Goal: Check status: Check status

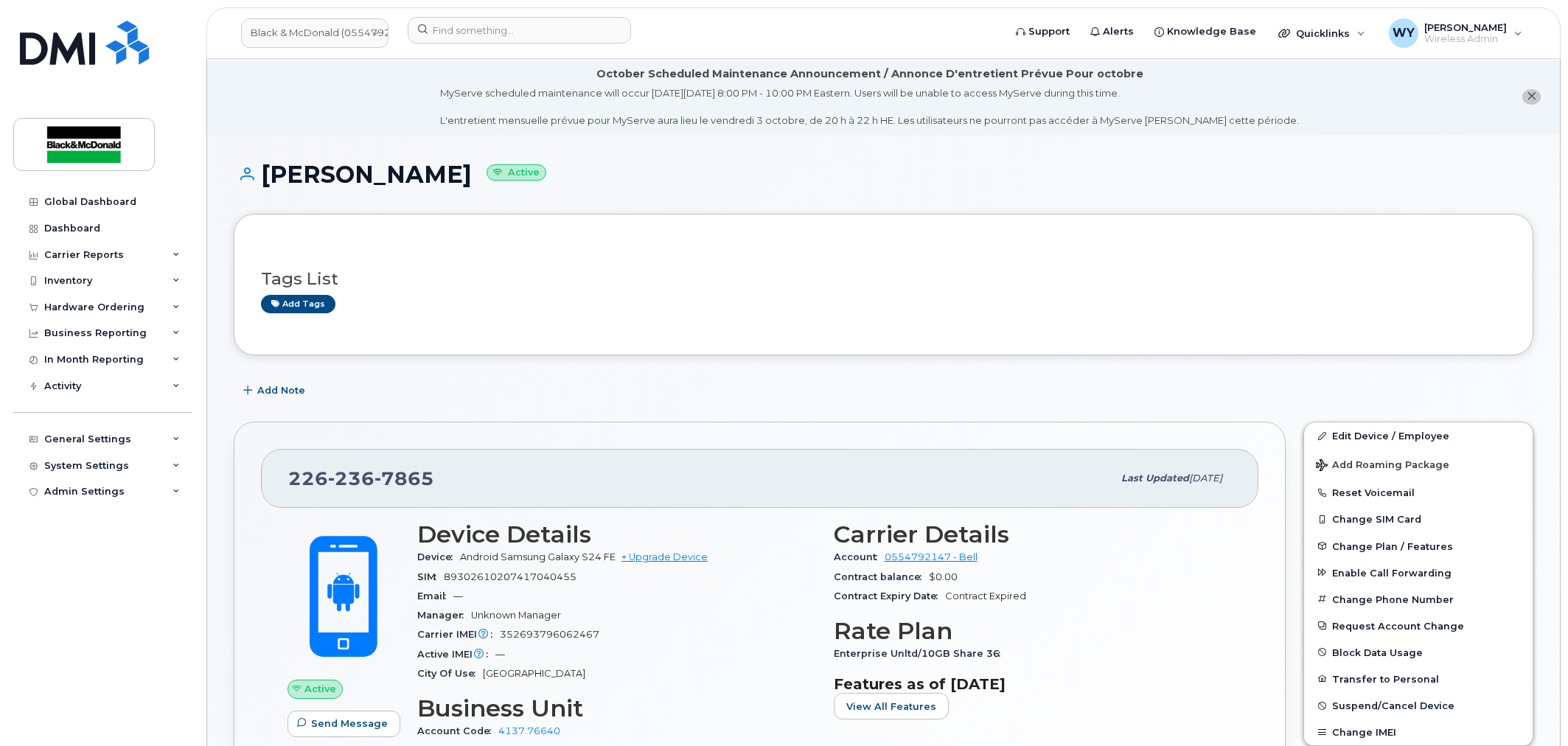
scroll to position [164, 0]
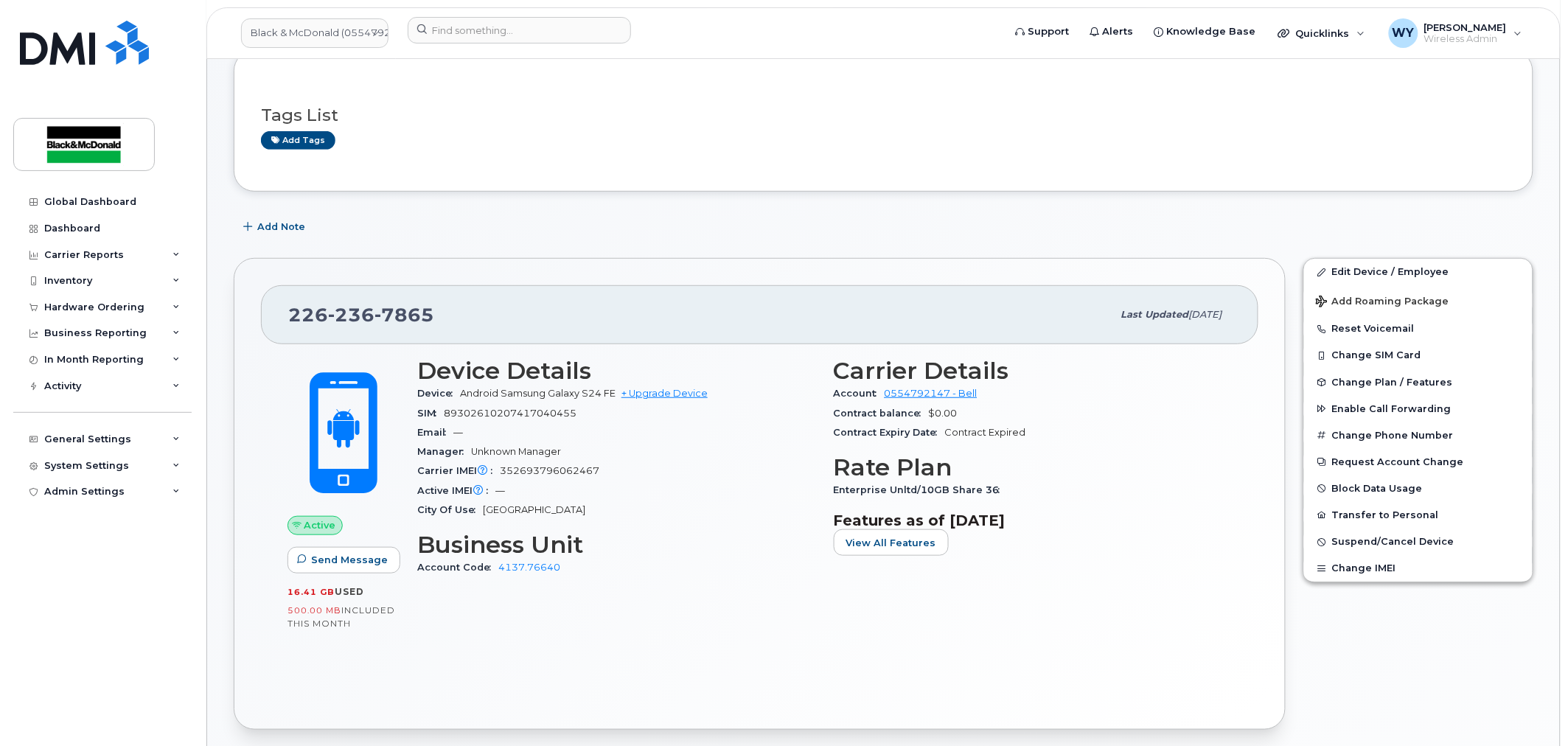
click at [1210, 450] on div "Carrier Details Account 0554792147 - Bell Contract balance $0.00 Contract Expir…" at bounding box center [1033, 473] width 417 height 249
click at [708, 578] on div "Device Details Device Android Samsung Galaxy S24 FE + Upgrade Device SIM 893026…" at bounding box center [616, 473] width 417 height 249
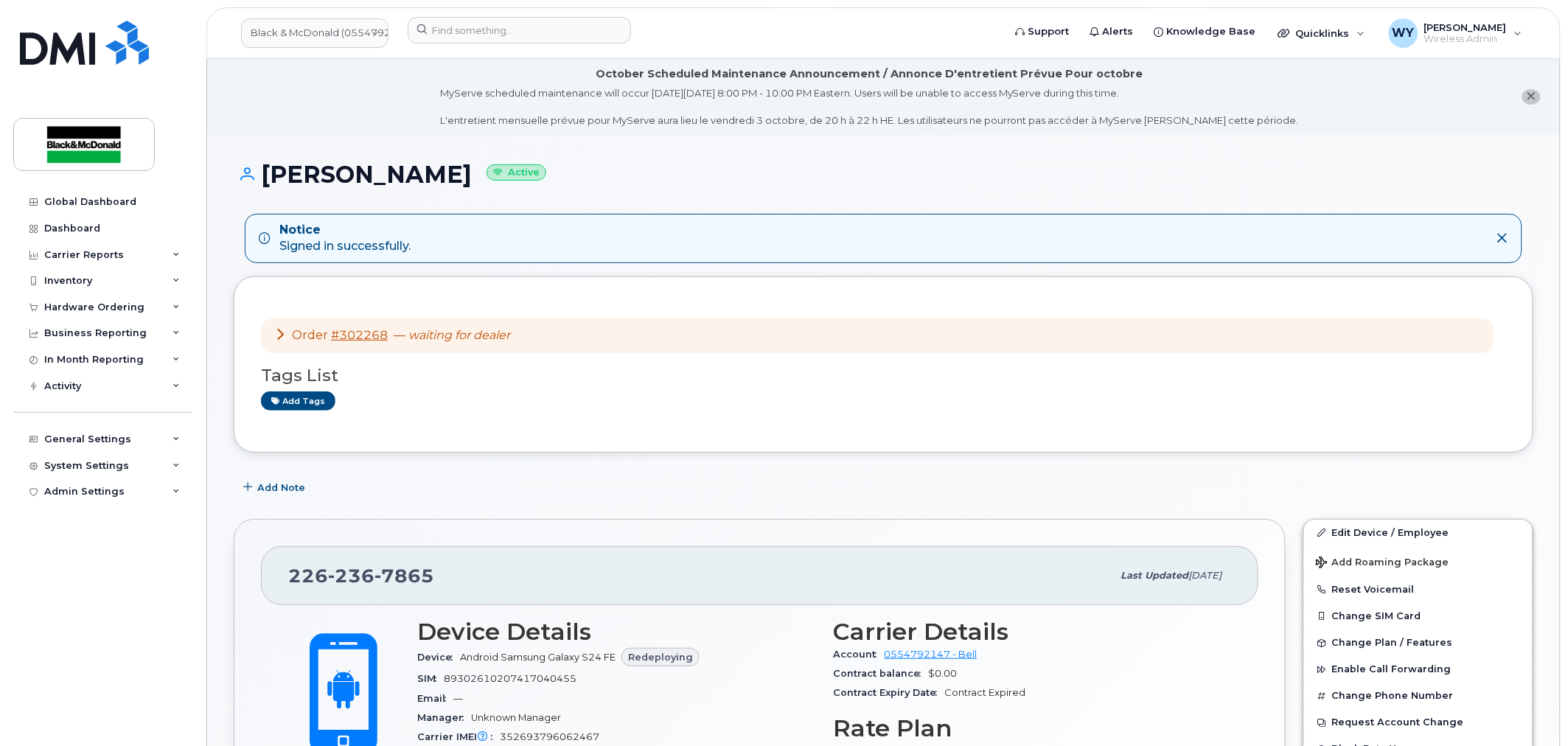
click at [747, 417] on div "Order #302268 — waiting for dealer Tags List Add tags" at bounding box center [883, 363] width 1245 height 121
click at [365, 334] on link "#302268" at bounding box center [359, 335] width 57 height 14
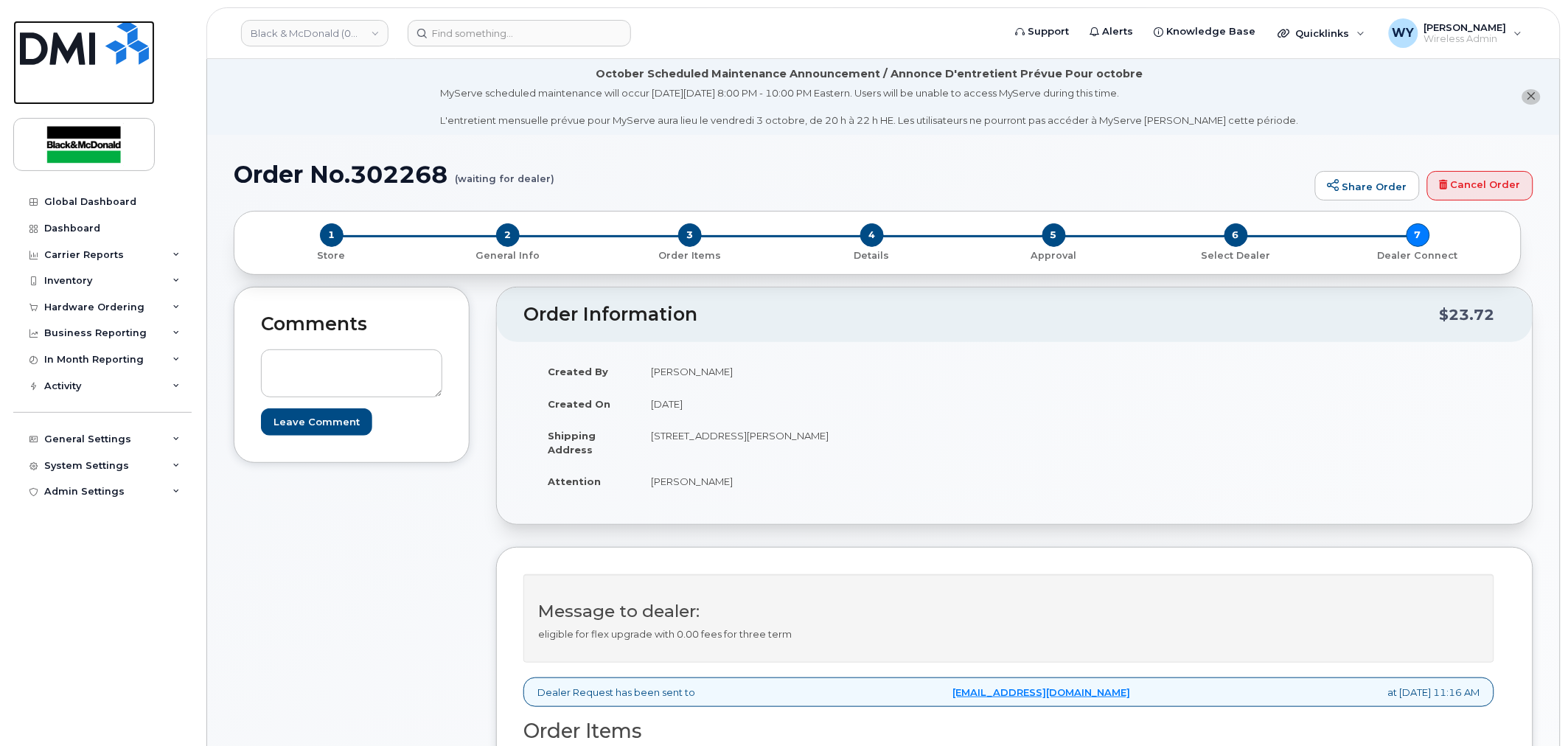
click at [100, 56] on img at bounding box center [85, 43] width 129 height 44
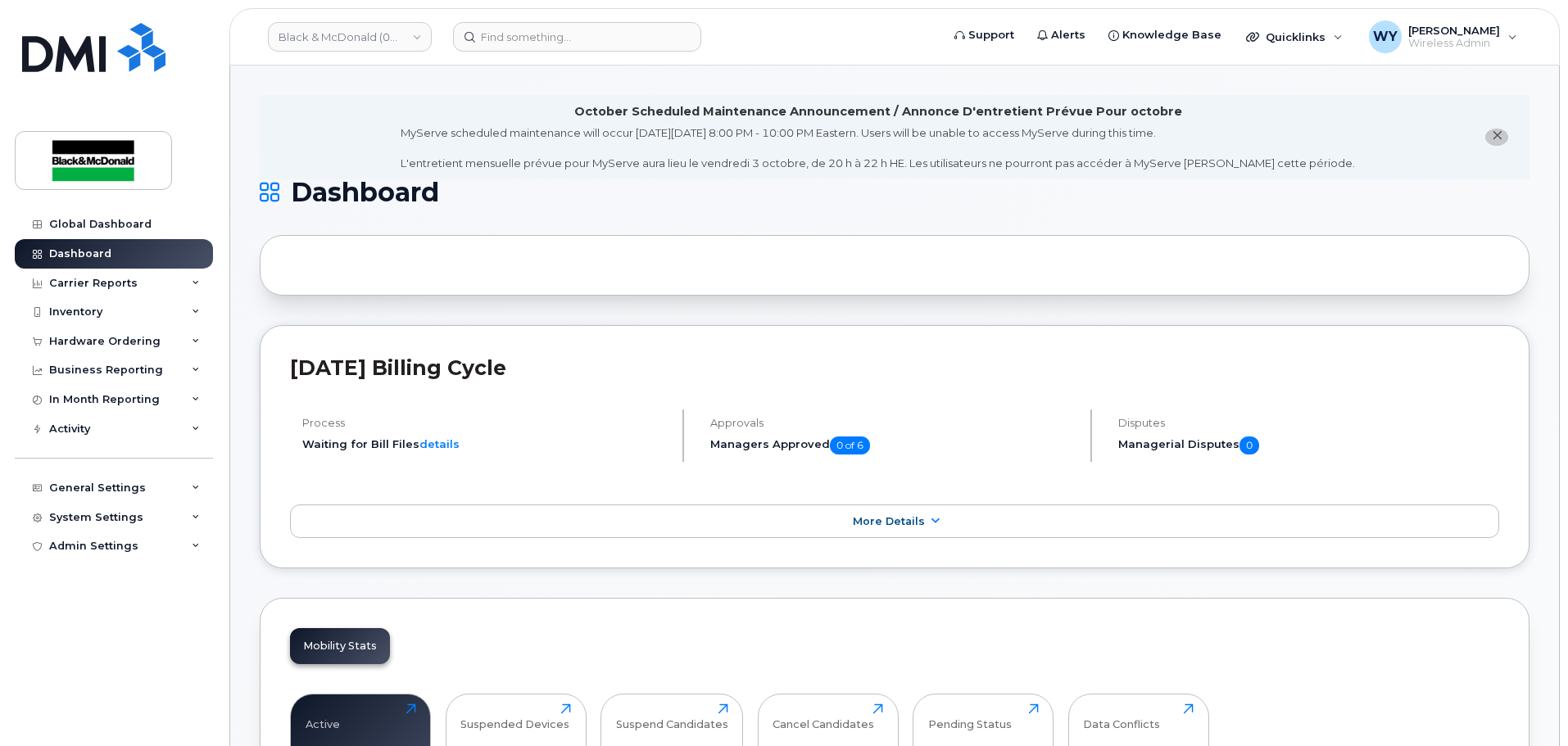
click at [852, 269] on div at bounding box center [894, 265] width 1270 height 61
